Goal: Task Accomplishment & Management: Complete application form

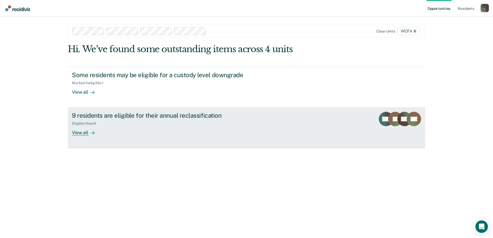
click at [93, 133] on icon at bounding box center [93, 133] width 4 height 4
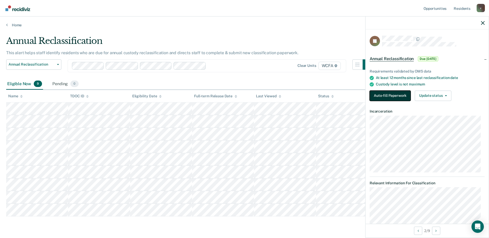
click at [384, 96] on button "Auto-fill Paperwork" at bounding box center [390, 96] width 41 height 10
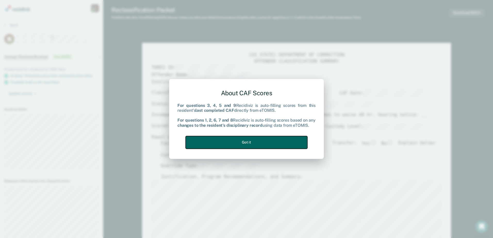
click at [216, 147] on button "Got it" at bounding box center [247, 142] width 122 height 13
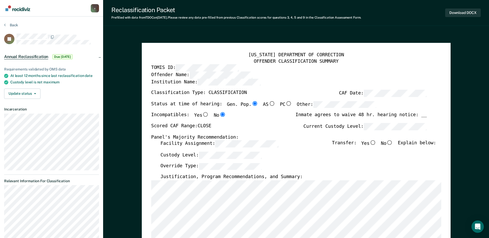
click at [393, 144] on input "No" at bounding box center [390, 142] width 7 height 5
type textarea "x"
radio input "true"
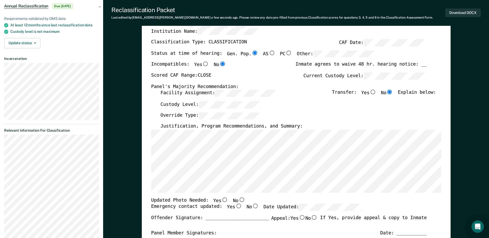
scroll to position [52, 0]
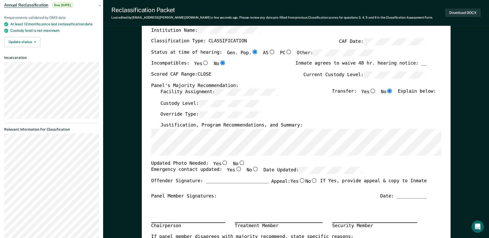
click at [222, 163] on input "Yes" at bounding box center [225, 162] width 7 height 5
type textarea "x"
radio input "true"
click at [235, 169] on input "Yes" at bounding box center [238, 169] width 7 height 5
type textarea "x"
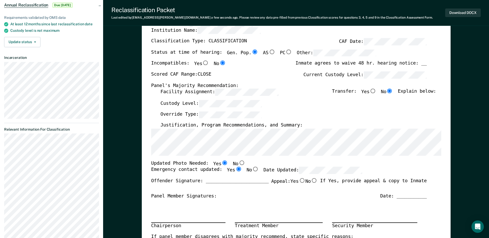
radio input "true"
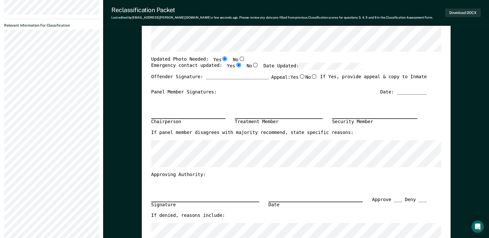
scroll to position [155, 0]
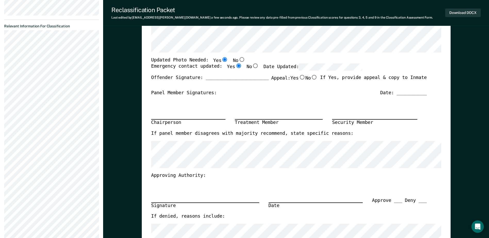
click at [57, 48] on section "Back JS Annual Reclassification Due [DATE] Requirements validated by OMS data A…" at bounding box center [51, 91] width 103 height 459
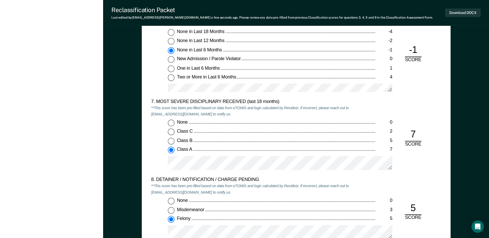
scroll to position [954, 0]
drag, startPoint x: 4, startPoint y: 48, endPoint x: 156, endPoint y: 143, distance: 179.7
click at [156, 143] on div "None 0 Class C 2 Class B 5 Class A 7" at bounding box center [263, 147] width 225 height 55
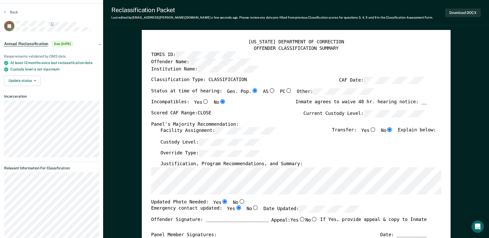
scroll to position [0, 0]
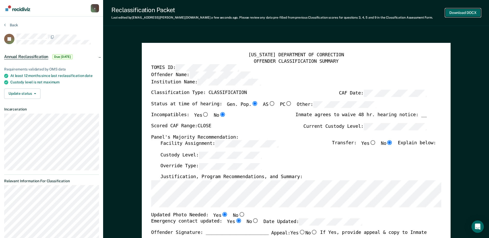
click at [473, 15] on button "Download DOCX" at bounding box center [463, 13] width 36 height 9
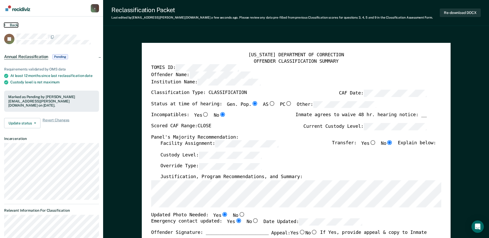
click at [12, 25] on button "Back" at bounding box center [11, 25] width 14 height 5
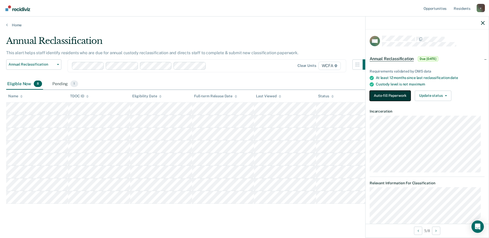
click at [380, 100] on button "Auto-fill Paperwork" at bounding box center [390, 96] width 41 height 10
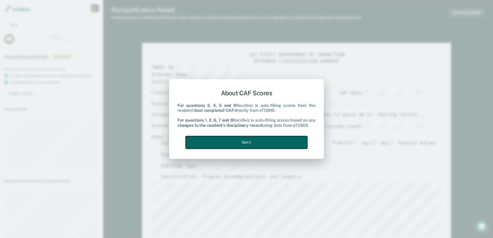
click at [260, 145] on button "Got it" at bounding box center [247, 142] width 122 height 13
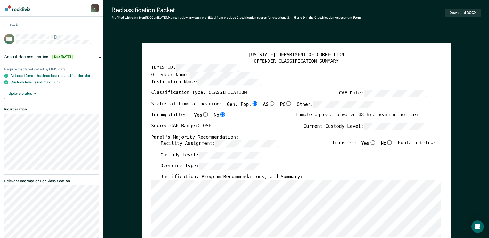
click at [234, 170] on div "Override Type:" at bounding box center [298, 168] width 276 height 11
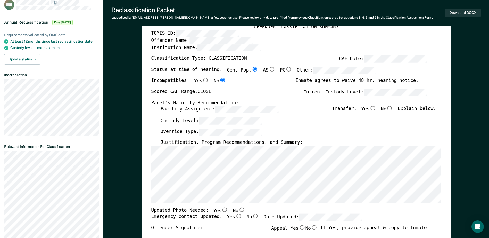
scroll to position [52, 0]
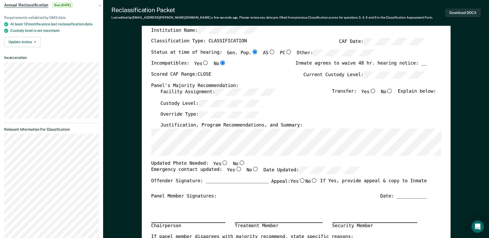
click at [222, 162] on input "Yes" at bounding box center [225, 162] width 7 height 5
type textarea "x"
radio input "true"
click at [235, 170] on input "Yes" at bounding box center [238, 169] width 7 height 5
type textarea "x"
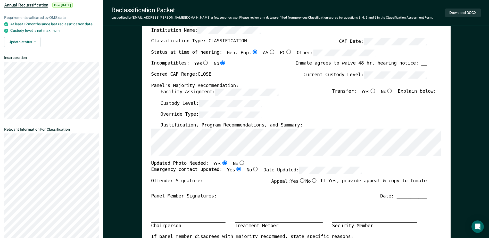
radio input "true"
click at [393, 88] on div "Panel's Majority Recommendation:" at bounding box center [289, 86] width 276 height 6
click at [393, 90] on input "No" at bounding box center [390, 91] width 7 height 5
type textarea "x"
radio input "true"
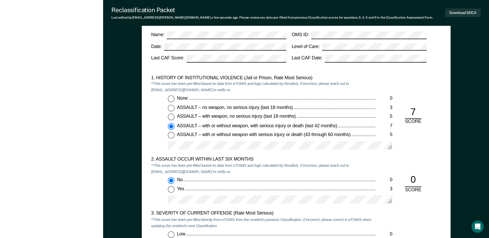
scroll to position [464, 0]
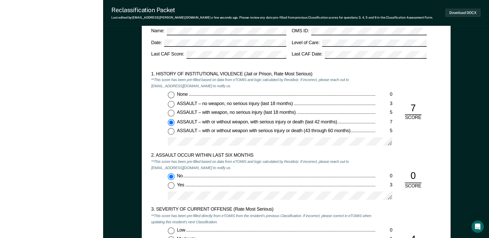
click at [184, 94] on span "None" at bounding box center [183, 94] width 12 height 5
click at [175, 94] on input "None 0" at bounding box center [171, 95] width 7 height 7
type textarea "x"
radio input "true"
radio input "false"
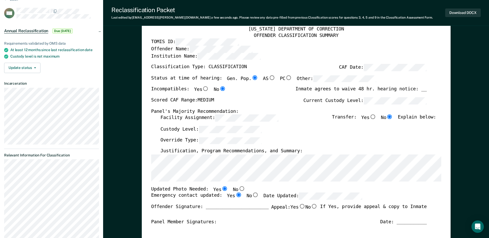
scroll to position [0, 0]
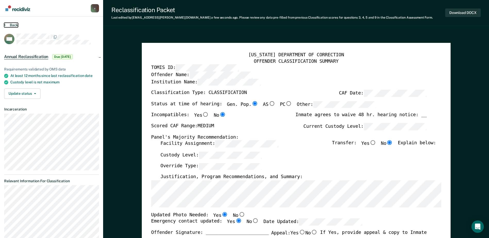
click at [14, 27] on button "Back" at bounding box center [11, 25] width 14 height 5
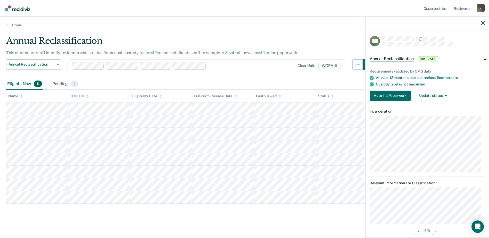
click at [386, 102] on div "Requirements validated by OMS data At least 12 months since last reclassificati…" at bounding box center [427, 83] width 123 height 44
click at [386, 98] on button "Auto-fill Paperwork" at bounding box center [390, 96] width 41 height 10
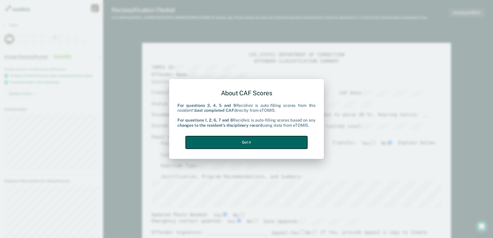
click at [234, 142] on button "Got it" at bounding box center [247, 142] width 122 height 13
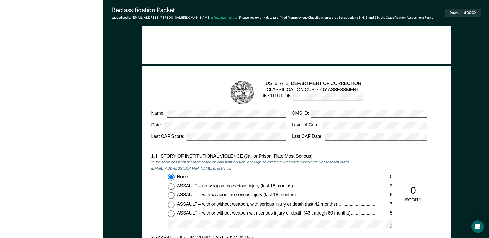
scroll to position [309, 0]
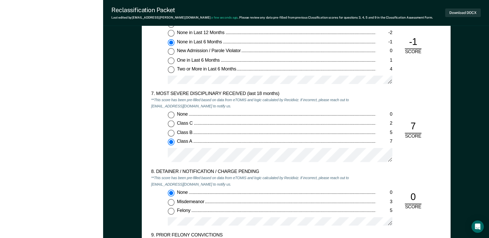
scroll to position [954, 0]
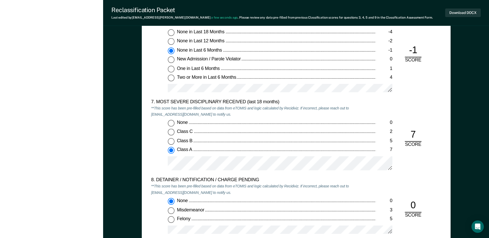
click at [164, 156] on div "None 0 Class C 2 Class B 5 Class A 7" at bounding box center [263, 147] width 225 height 55
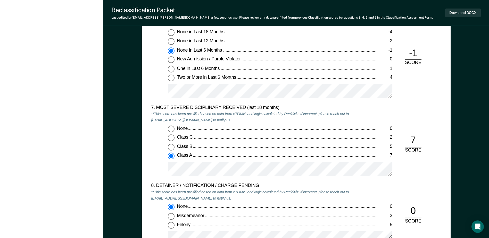
click at [423, 112] on div "7. MOST SEVERE DISCIPLINARY RECEIVED (last 18 months) **This score has been pre…" at bounding box center [296, 144] width 290 height 78
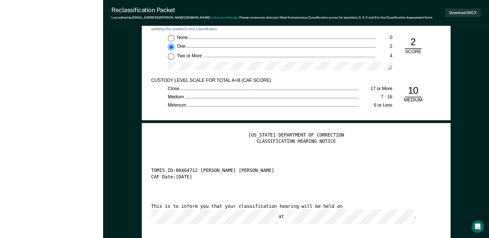
scroll to position [1264, 0]
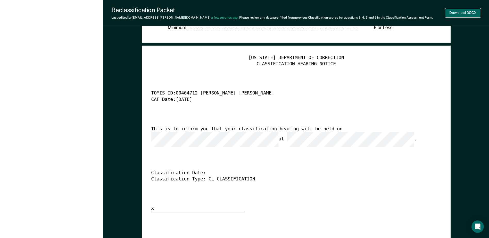
click at [456, 13] on button "Download DOCX" at bounding box center [463, 13] width 36 height 9
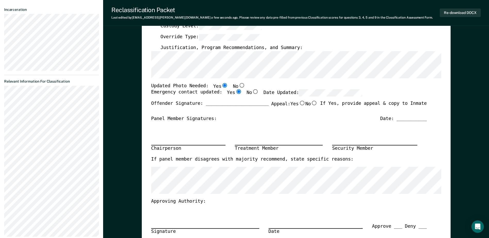
scroll to position [0, 0]
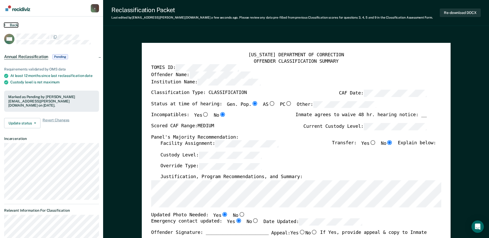
click at [10, 23] on button "Back" at bounding box center [11, 25] width 14 height 5
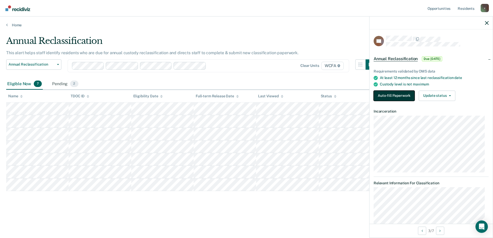
click at [394, 94] on button "Auto-fill Paperwork" at bounding box center [394, 96] width 41 height 10
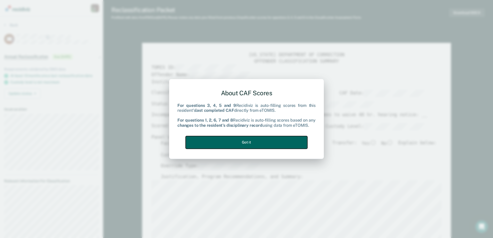
click at [232, 142] on button "Got it" at bounding box center [247, 142] width 122 height 13
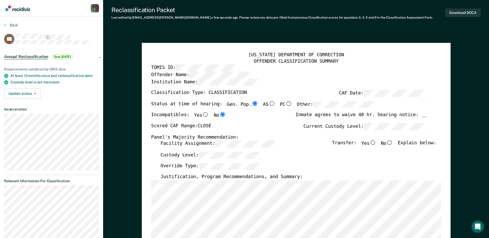
click at [392, 144] on input "No" at bounding box center [390, 142] width 7 height 5
type textarea "x"
radio input "true"
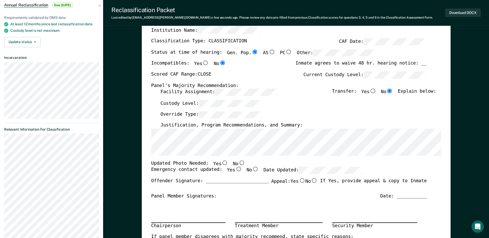
click at [222, 164] on input "Yes" at bounding box center [225, 162] width 7 height 5
type textarea "x"
radio input "true"
click at [235, 170] on input "Yes" at bounding box center [238, 169] width 7 height 5
type textarea "x"
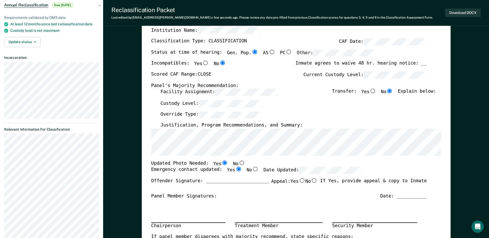
radio input "true"
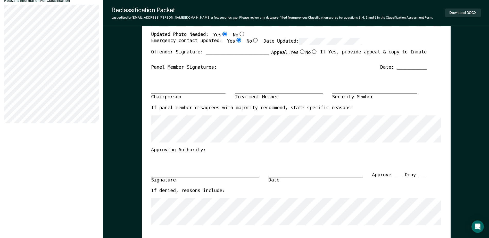
scroll to position [129, 0]
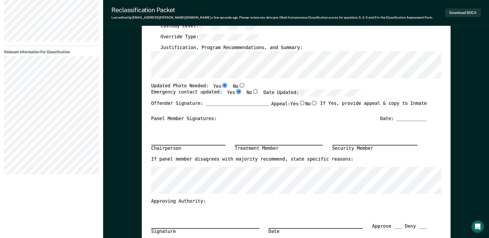
click at [3, 136] on section "Back DC Annual Reclassification Due [DATE] Requirements validated by OMS data A…" at bounding box center [51, 36] width 103 height 297
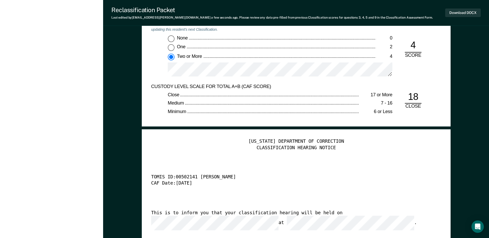
scroll to position [1315, 0]
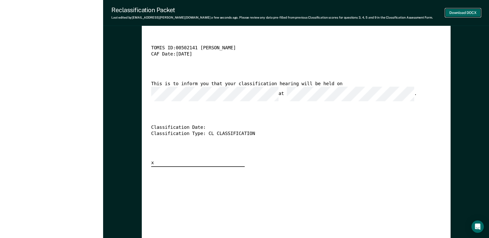
click at [464, 15] on button "Download DOCX" at bounding box center [463, 13] width 36 height 9
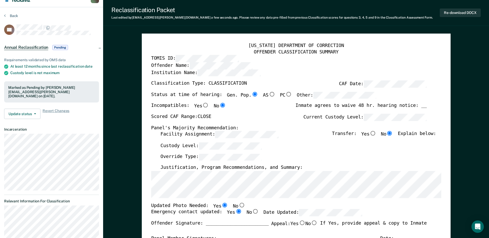
scroll to position [0, 0]
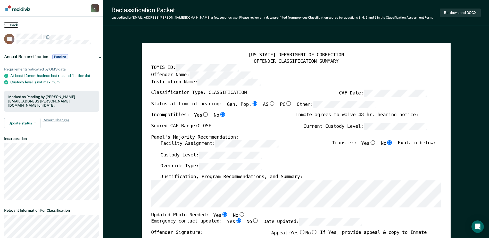
click at [12, 25] on button "Back" at bounding box center [11, 25] width 14 height 5
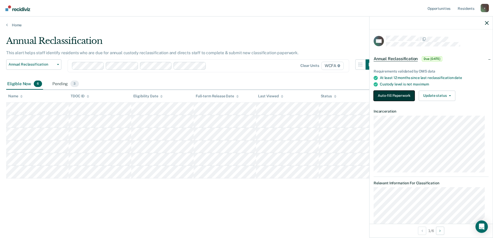
click at [393, 94] on button "Auto-fill Paperwork" at bounding box center [394, 96] width 41 height 10
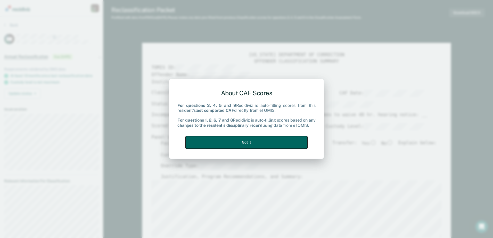
click at [244, 141] on button "Got it" at bounding box center [247, 142] width 122 height 13
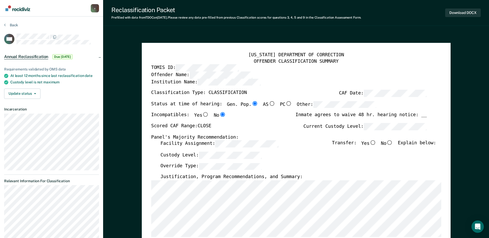
click at [393, 145] on input "No" at bounding box center [390, 142] width 7 height 5
type textarea "x"
radio input "true"
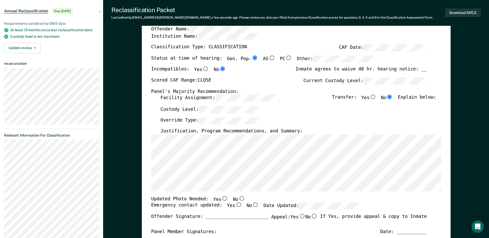
scroll to position [52, 0]
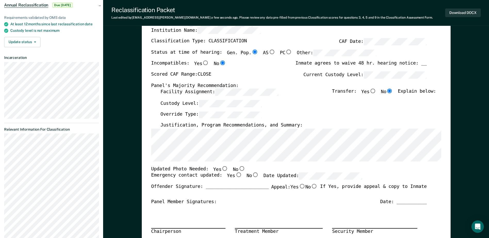
click at [222, 169] on input "Yes" at bounding box center [225, 168] width 7 height 5
type textarea "x"
radio input "true"
click at [235, 176] on input "Yes" at bounding box center [238, 175] width 7 height 5
type textarea "x"
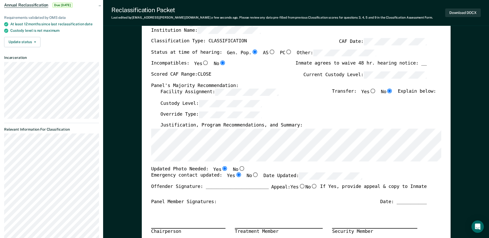
radio input "true"
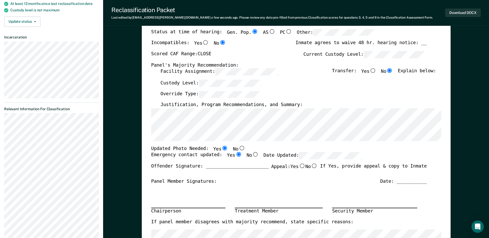
scroll to position [103, 0]
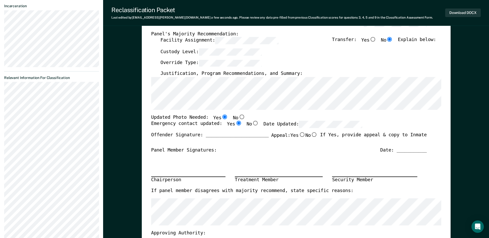
click at [1, 99] on section "Back CW Annual Reclassification Due [DATE] Requirements validated by OMS data A…" at bounding box center [51, 229] width 103 height 632
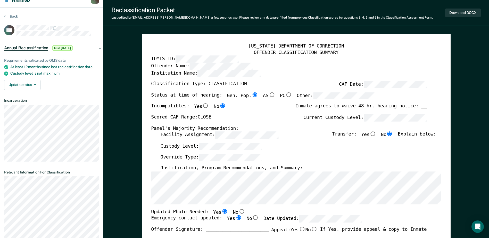
scroll to position [0, 0]
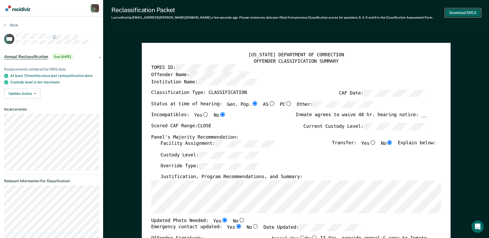
click at [464, 15] on button "Download DOCX" at bounding box center [463, 13] width 36 height 9
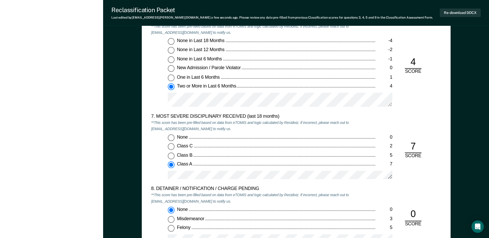
scroll to position [903, 0]
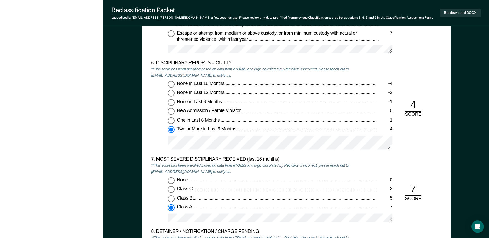
click at [171, 121] on input "One in Last 6 Months 1" at bounding box center [171, 120] width 7 height 7
type textarea "x"
radio input "true"
radio input "false"
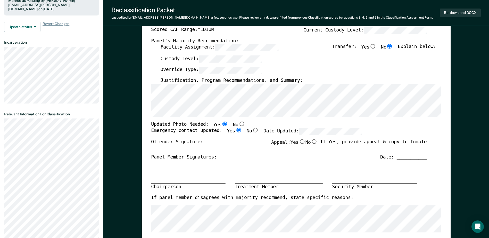
scroll to position [52, 0]
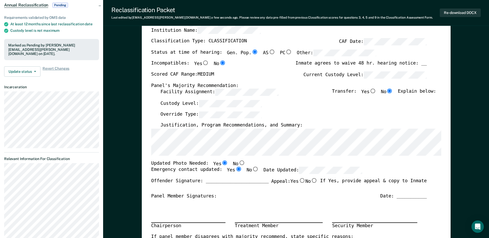
click at [186, 117] on label "Override Type:" at bounding box center [211, 114] width 102 height 7
click at [451, 11] on button "Re-download DOCX" at bounding box center [460, 13] width 41 height 9
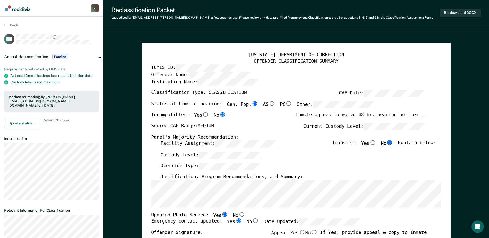
click at [17, 23] on button "Back" at bounding box center [11, 25] width 14 height 5
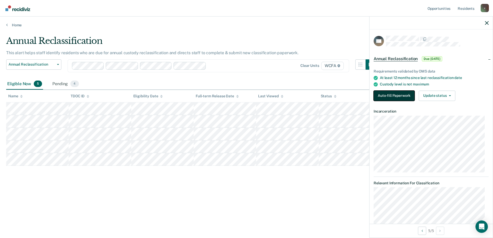
click at [408, 94] on button "Auto-fill Paperwork" at bounding box center [394, 96] width 41 height 10
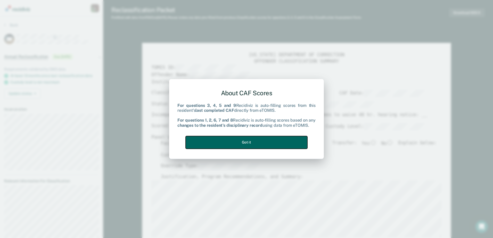
click at [249, 142] on button "Got it" at bounding box center [247, 142] width 122 height 13
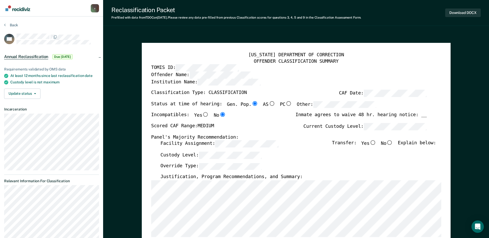
click at [391, 144] on input "No" at bounding box center [390, 142] width 7 height 5
type textarea "x"
radio input "true"
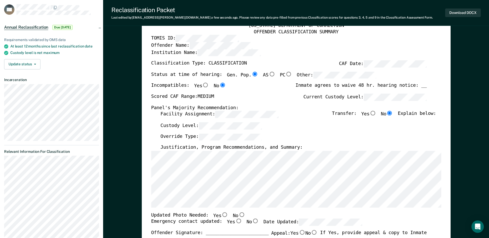
scroll to position [52, 0]
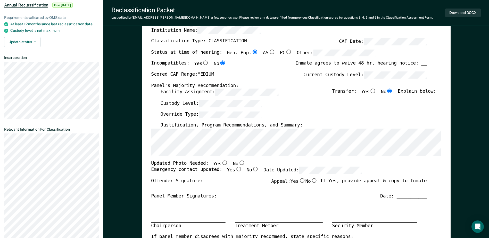
click at [220, 165] on label "Yes" at bounding box center [220, 163] width 15 height 7
click at [222, 165] on input "Yes" at bounding box center [225, 162] width 7 height 5
type textarea "x"
radio input "true"
click at [235, 170] on input "Yes" at bounding box center [238, 169] width 7 height 5
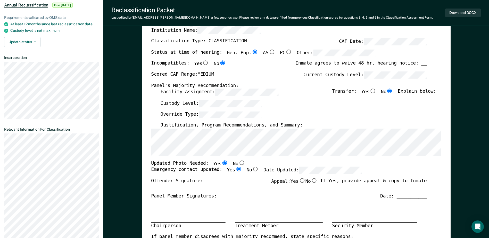
type textarea "x"
radio input "true"
click at [4, 140] on section "Back MP Annual Reclassification Due [DATE] Requirements validated by OMS data A…" at bounding box center [51, 107] width 103 height 284
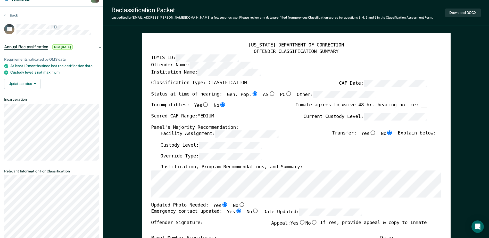
scroll to position [0, 0]
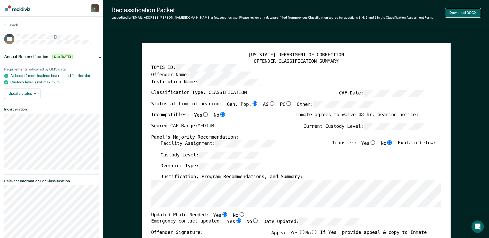
click at [455, 13] on button "Download DOCX" at bounding box center [463, 13] width 36 height 9
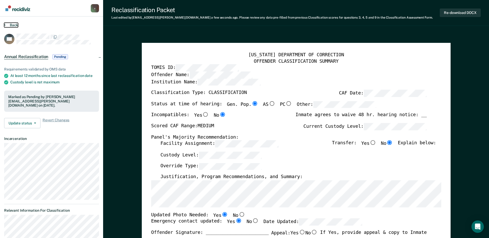
click at [14, 27] on button "Back" at bounding box center [11, 25] width 14 height 5
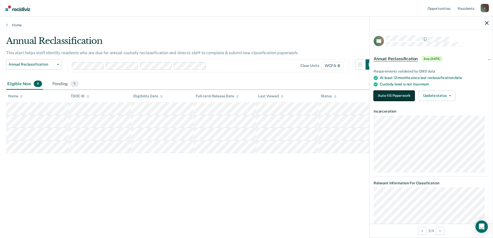
click at [399, 98] on button "Auto-fill Paperwork" at bounding box center [394, 96] width 41 height 10
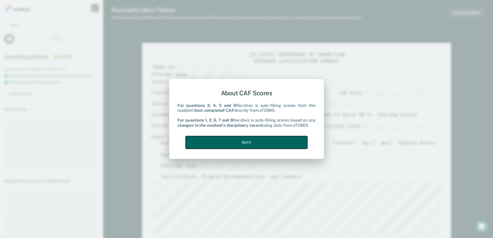
click at [255, 145] on button "Got it" at bounding box center [247, 142] width 122 height 13
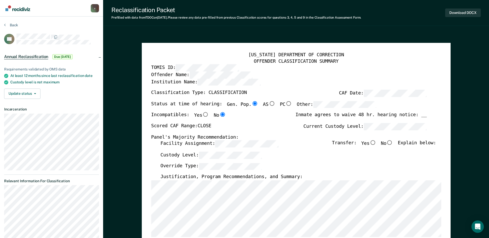
click at [393, 144] on input "No" at bounding box center [390, 142] width 7 height 5
type textarea "x"
radio input "true"
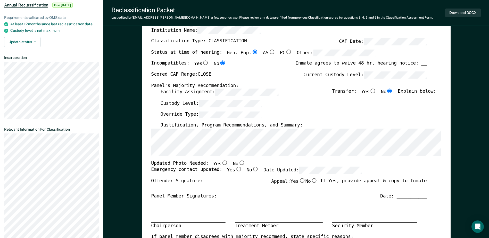
click at [222, 162] on input "Yes" at bounding box center [225, 162] width 7 height 5
type textarea "x"
radio input "true"
click at [235, 168] on input "Yes" at bounding box center [238, 169] width 7 height 5
type textarea "x"
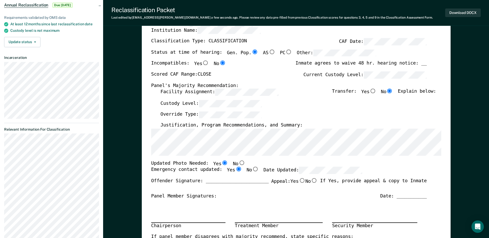
radio input "true"
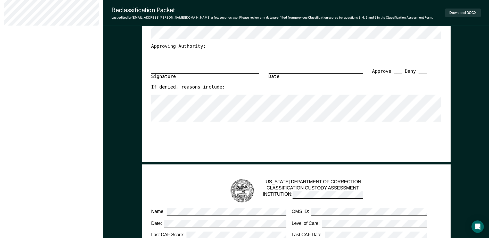
scroll to position [103, 0]
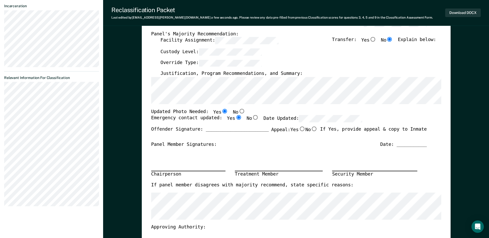
click at [3, 200] on section "Back ZT Annual Reclassification Due [DATE] Requirements validated by OMS data A…" at bounding box center [51, 64] width 103 height 303
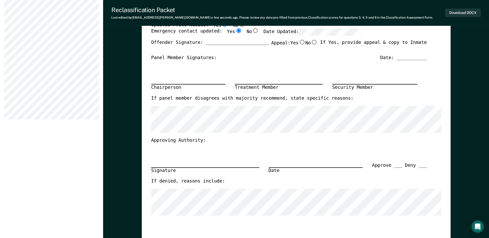
scroll to position [129, 0]
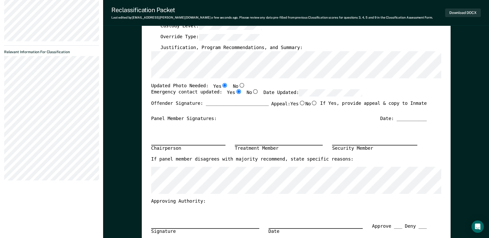
click at [83, 156] on section "Back ZT Annual Reclassification Due [DATE] Requirements validated by OMS data A…" at bounding box center [51, 39] width 103 height 303
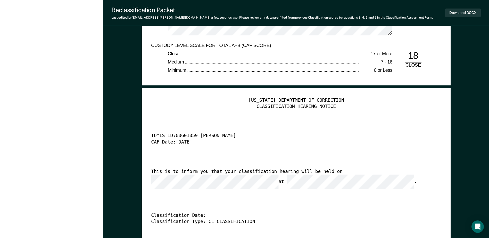
scroll to position [1238, 0]
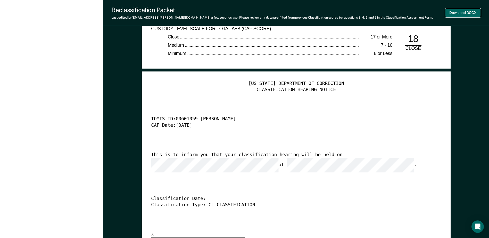
click at [457, 9] on button "Download DOCX" at bounding box center [463, 13] width 36 height 9
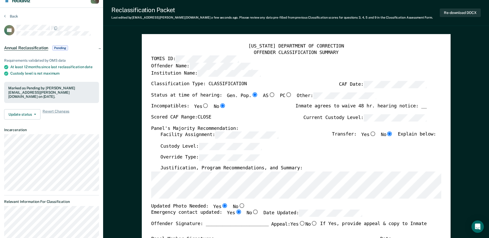
scroll to position [0, 0]
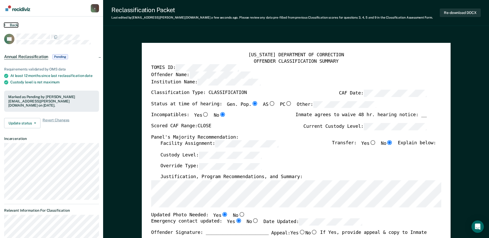
click at [15, 25] on button "Back" at bounding box center [11, 25] width 14 height 5
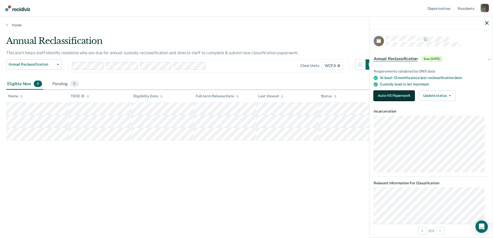
click at [393, 93] on button "Auto-fill Paperwork" at bounding box center [394, 96] width 41 height 10
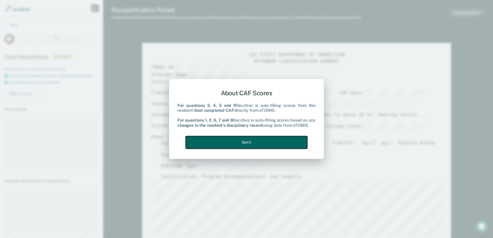
click at [258, 144] on button "Got it" at bounding box center [247, 142] width 122 height 13
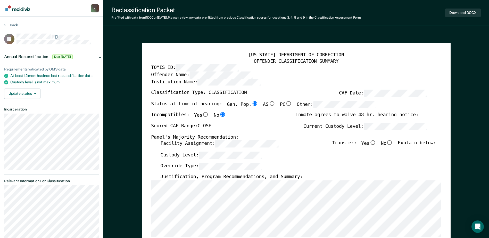
click at [392, 142] on input "No" at bounding box center [390, 142] width 7 height 5
type textarea "x"
radio input "true"
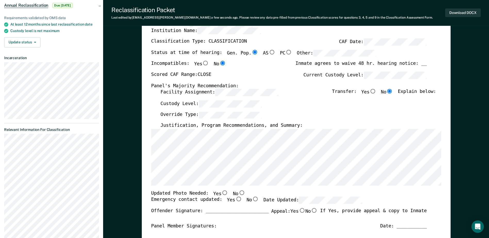
scroll to position [52, 0]
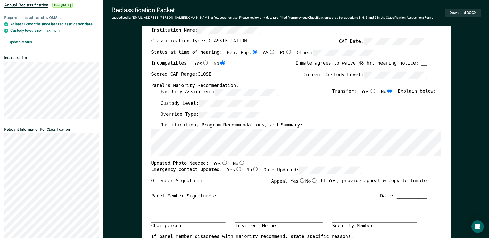
click at [222, 163] on input "Yes" at bounding box center [225, 162] width 7 height 5
type textarea "x"
radio input "true"
click at [235, 171] on input "Yes" at bounding box center [238, 169] width 7 height 5
type textarea "x"
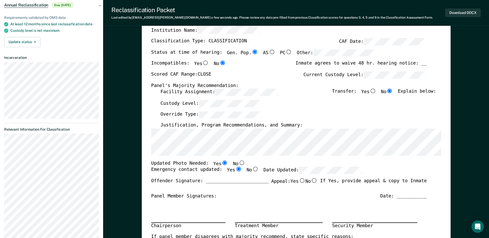
radio input "true"
click at [315, 180] on input "No" at bounding box center [314, 180] width 7 height 5
type textarea "x"
radio input "true"
click at [313, 182] on input "No" at bounding box center [314, 180] width 7 height 5
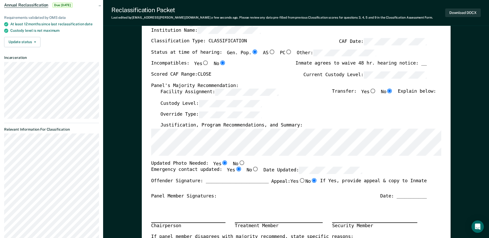
click at [300, 182] on input "Yes" at bounding box center [302, 180] width 7 height 5
type textarea "x"
radio input "true"
radio input "false"
click at [306, 182] on label "No" at bounding box center [311, 181] width 12 height 7
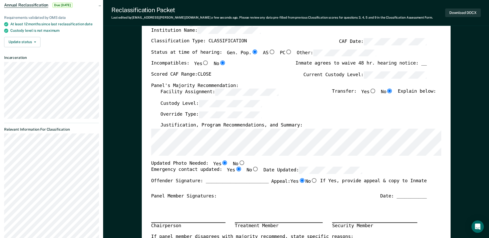
click at [311, 182] on input "No" at bounding box center [314, 180] width 7 height 5
type textarea "x"
radio input "false"
radio input "true"
click at [316, 191] on div "Offender Signature: _______________________ Appeal: Yes No If Yes, provide appe…" at bounding box center [289, 185] width 276 height 15
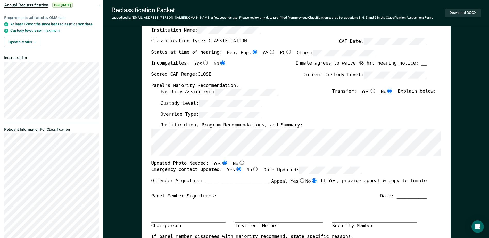
click at [312, 182] on input "No" at bounding box center [314, 180] width 7 height 5
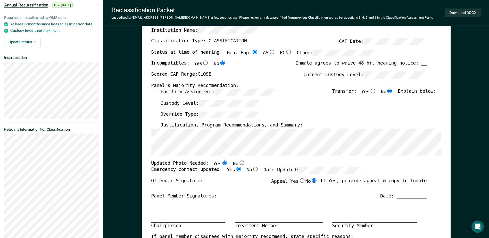
click at [312, 182] on input "No" at bounding box center [314, 180] width 7 height 5
click at [316, 199] on div "Panel Member Signatures: Date: ___________" at bounding box center [289, 196] width 276 height 6
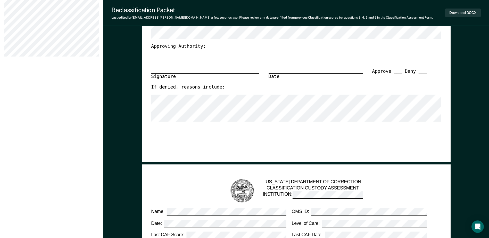
scroll to position [438, 0]
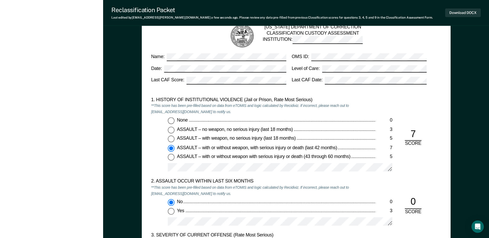
click at [214, 120] on div "None" at bounding box center [276, 120] width 199 height 6
click at [175, 120] on input "None 0" at bounding box center [171, 120] width 7 height 7
type textarea "x"
radio input "true"
radio input "false"
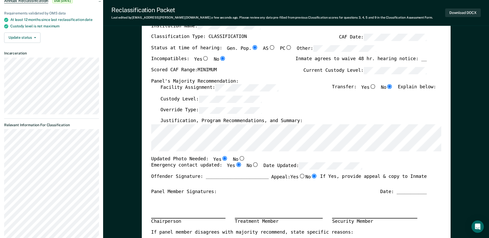
scroll to position [26, 0]
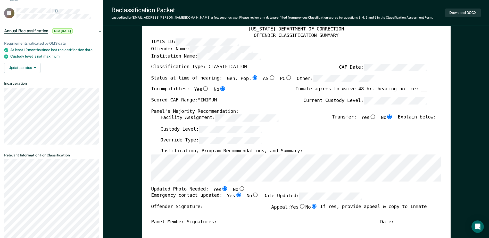
click at [187, 143] on label "Override Type:" at bounding box center [211, 140] width 102 height 7
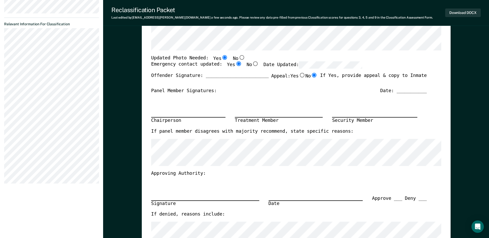
scroll to position [155, 0]
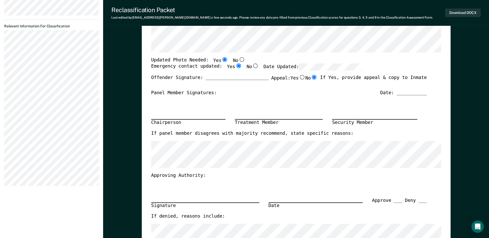
click at [96, 55] on section "Back TL Annual Reclassification Due [DATE] Requirements validated by OMS data A…" at bounding box center [51, 29] width 103 height 334
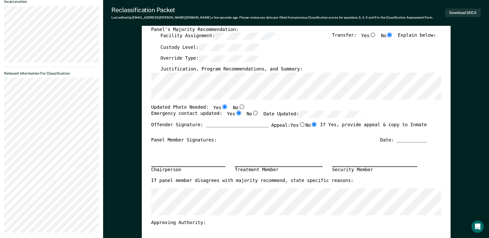
scroll to position [103, 0]
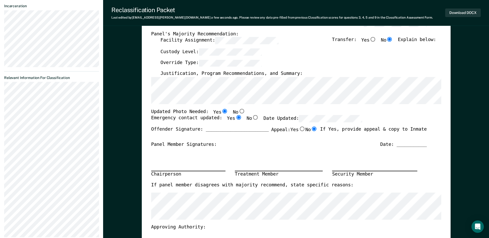
drag, startPoint x: 3, startPoint y: 57, endPoint x: -1, endPoint y: 89, distance: 32.2
click at [0, 89] on html "Looks like you’re using Internet Explorer 11. For faster loading and a better e…" at bounding box center [244, 16] width 489 height 238
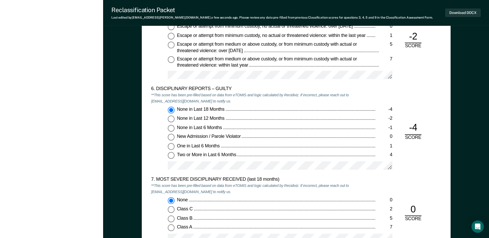
scroll to position [903, 0]
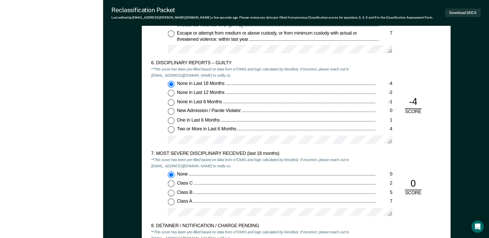
click at [365, 156] on div "7. MOST SEVERE DISCIPLINARY RECEIVED (last 18 months)" at bounding box center [263, 154] width 225 height 6
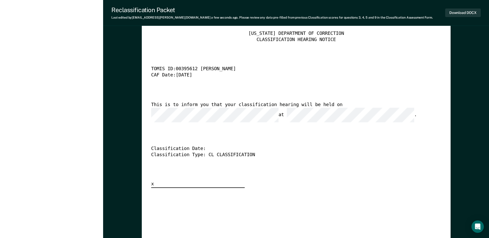
scroll to position [1289, 0]
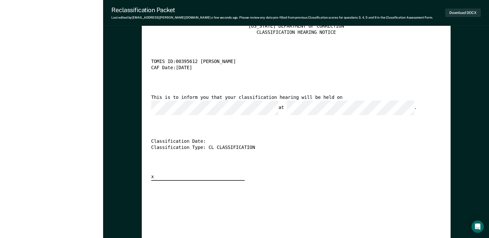
click at [316, 96] on div "This is to inform you that your classification hearing will be held on at ." at bounding box center [289, 104] width 276 height 20
click at [174, 101] on div "This is to inform you that your classification hearing will be held on at ." at bounding box center [289, 104] width 276 height 20
click at [167, 112] on div "[US_STATE] DEPARTMENT OF CORRECTION CLASSIFICATION HEARING NOTICE TOMIS ID: 003…" at bounding box center [296, 101] width 290 height 157
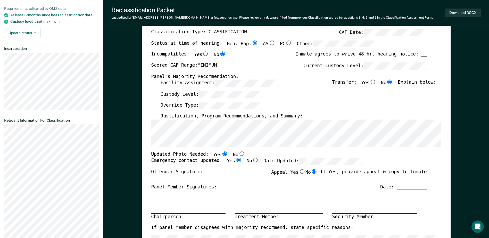
scroll to position [52, 0]
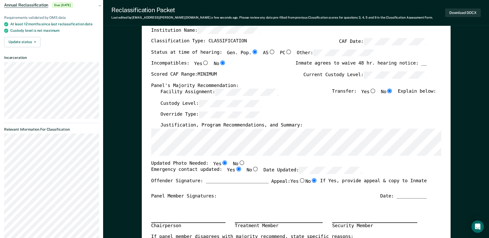
click at [369, 125] on div "Justification, Program Recommendations, and Summary:" at bounding box center [298, 125] width 276 height 6
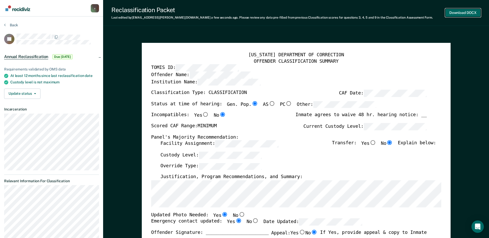
click at [476, 13] on button "Download DOCX" at bounding box center [463, 13] width 36 height 9
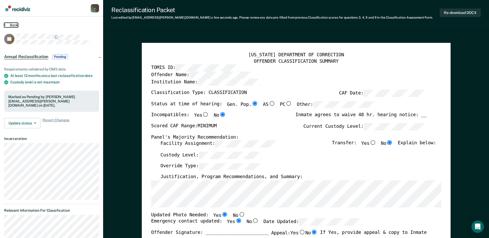
click at [9, 23] on button "Back" at bounding box center [11, 25] width 14 height 5
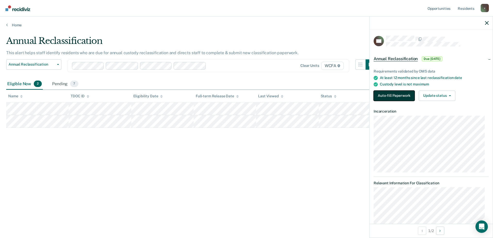
click at [394, 94] on button "Auto-fill Paperwork" at bounding box center [394, 96] width 41 height 10
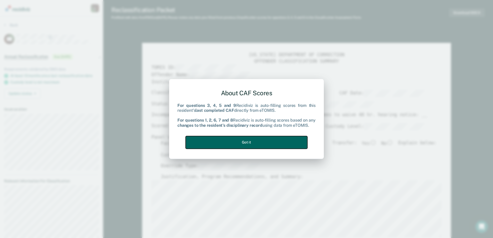
click at [236, 143] on button "Got it" at bounding box center [247, 142] width 122 height 13
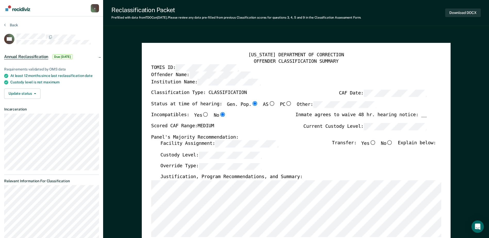
click at [393, 144] on input "No" at bounding box center [390, 142] width 7 height 5
type textarea "x"
radio input "true"
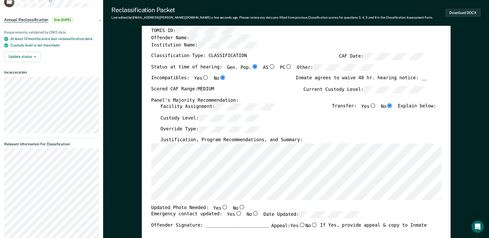
scroll to position [77, 0]
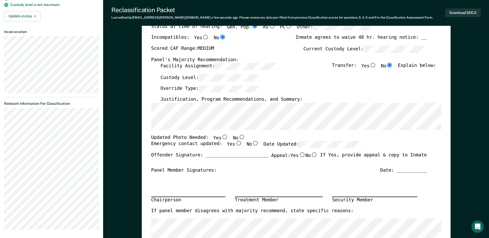
click at [222, 136] on input "Yes" at bounding box center [225, 136] width 7 height 5
type textarea "x"
radio input "true"
click at [235, 143] on input "Yes" at bounding box center [238, 143] width 7 height 5
type textarea "x"
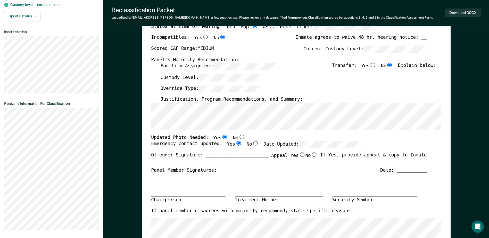
radio input "true"
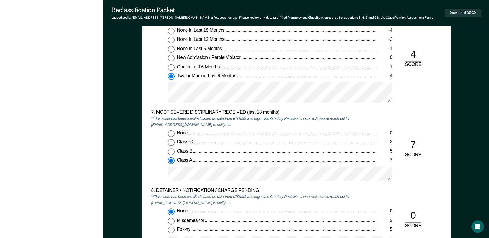
scroll to position [954, 0]
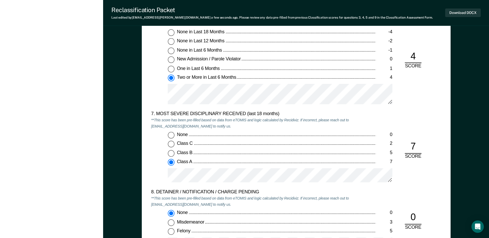
click at [206, 67] on span "One in Last 6 Months" at bounding box center [199, 68] width 44 height 5
click at [175, 67] on input "One in Last 6 Months 1" at bounding box center [171, 69] width 7 height 7
type textarea "x"
radio input "true"
radio input "false"
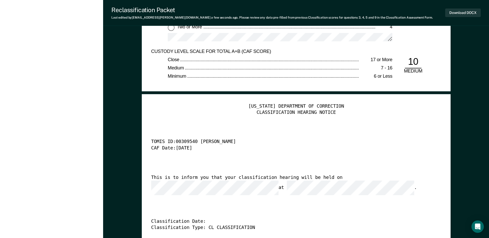
scroll to position [1238, 0]
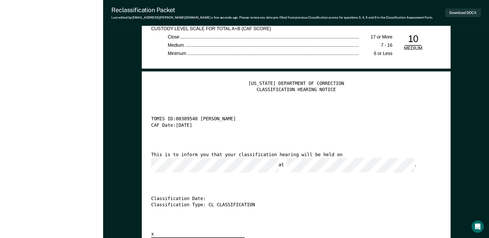
click at [346, 147] on div "[US_STATE] DEPARTMENT OF CORRECTION CLASSIFICATION HEARING NOTICE TOMIS ID: 003…" at bounding box center [296, 159] width 290 height 157
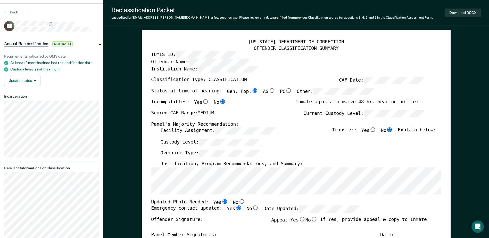
scroll to position [0, 0]
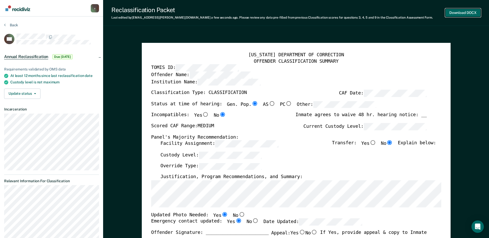
click at [476, 12] on button "Download DOCX" at bounding box center [463, 13] width 36 height 9
type textarea "x"
